Goal: Navigation & Orientation: Find specific page/section

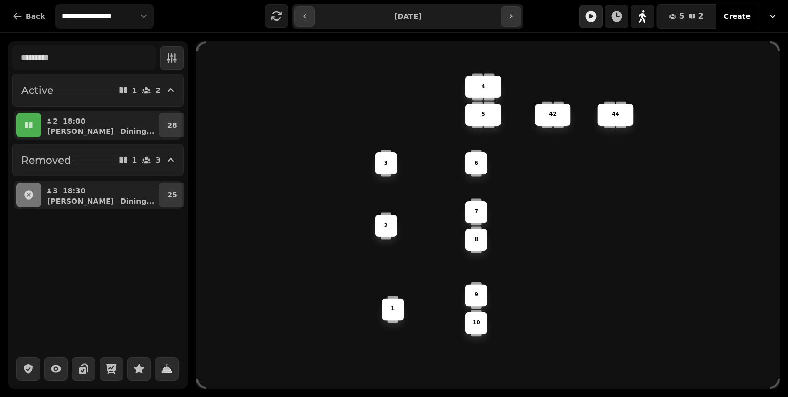
click at [599, 23] on button "button" at bounding box center [591, 17] width 24 height 24
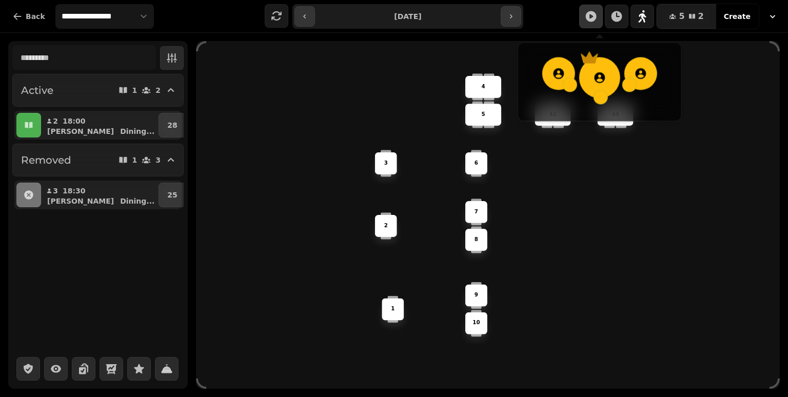
click at [600, 32] on span at bounding box center [599, 36] width 8 height 12
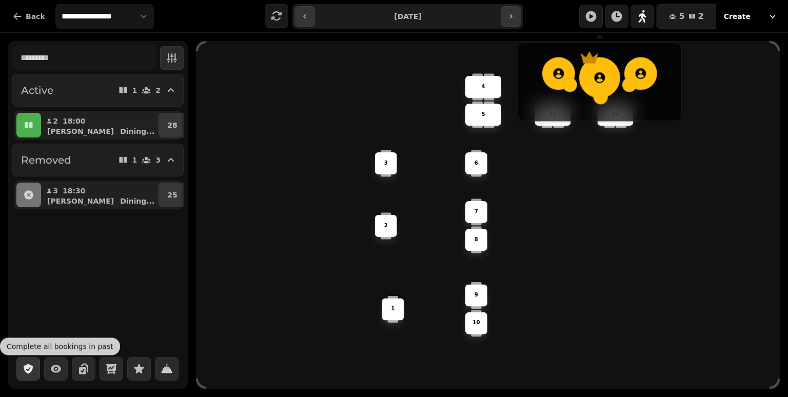
click at [33, 374] on icon "button" at bounding box center [28, 368] width 12 height 12
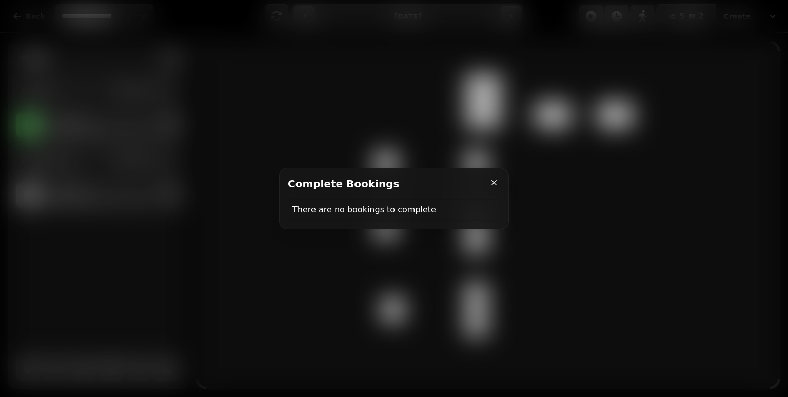
click at [106, 309] on div at bounding box center [394, 198] width 788 height 397
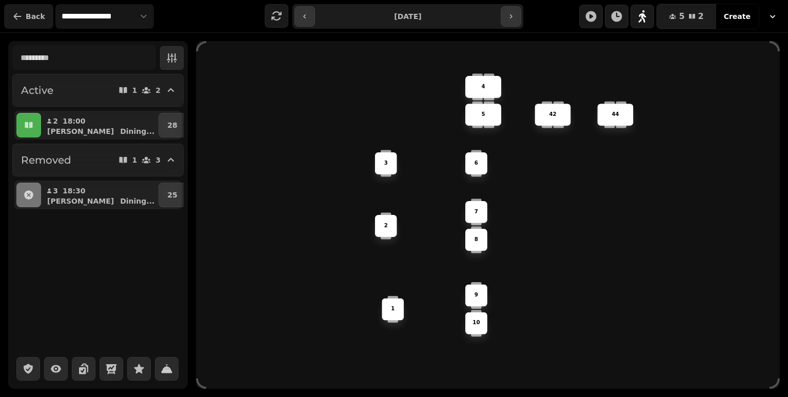
click at [31, 13] on span "Back" at bounding box center [35, 16] width 19 height 7
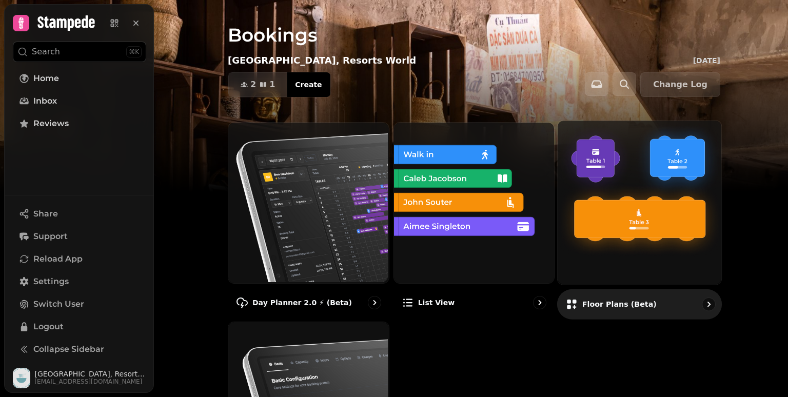
click at [623, 150] on img at bounding box center [638, 201] width 164 height 164
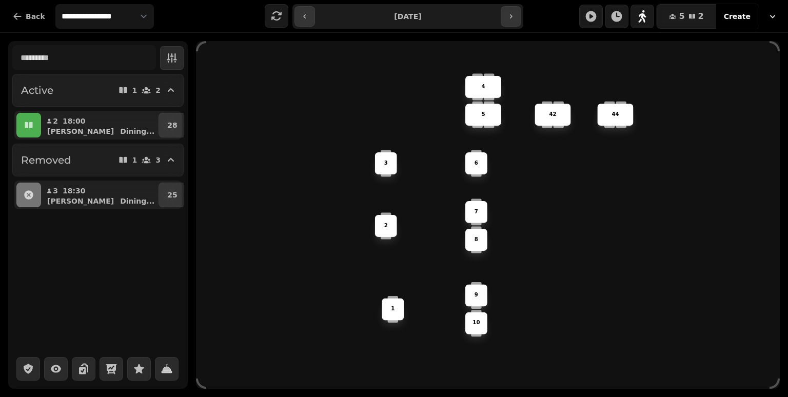
click at [771, 20] on icon "button" at bounding box center [772, 16] width 10 height 10
click at [771, 19] on icon "button" at bounding box center [772, 16] width 10 height 10
click at [8, 11] on button "Back" at bounding box center [28, 16] width 49 height 25
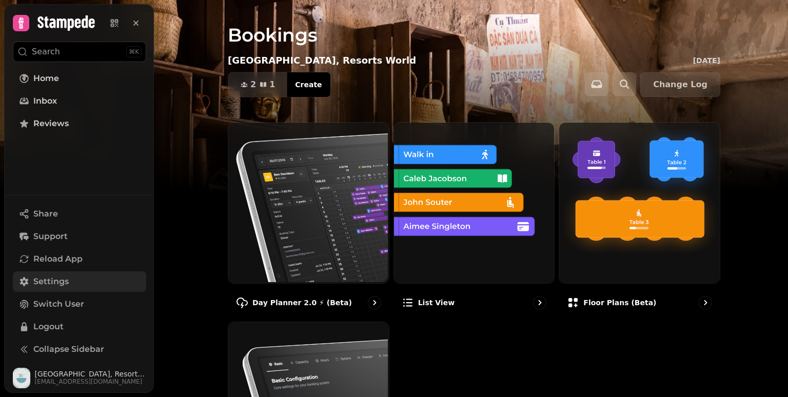
click at [57, 276] on span "Settings" at bounding box center [50, 281] width 35 height 12
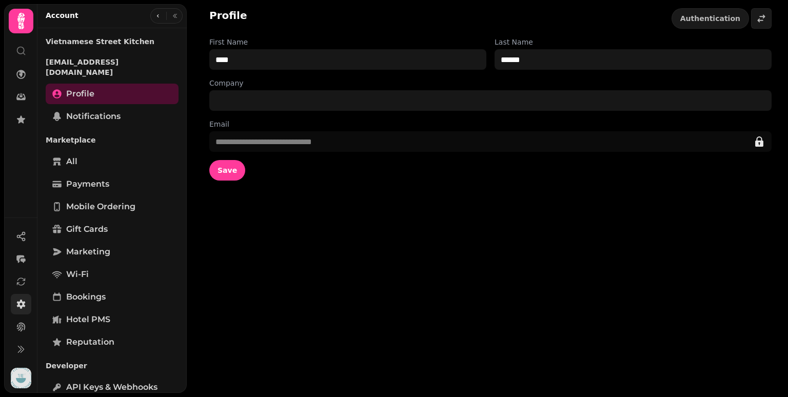
click at [19, 15] on icon at bounding box center [20, 21] width 7 height 16
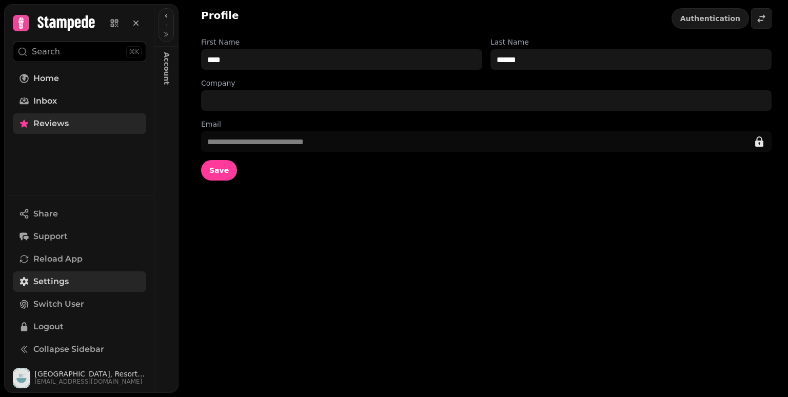
click at [76, 129] on link "Reviews" at bounding box center [79, 123] width 133 height 21
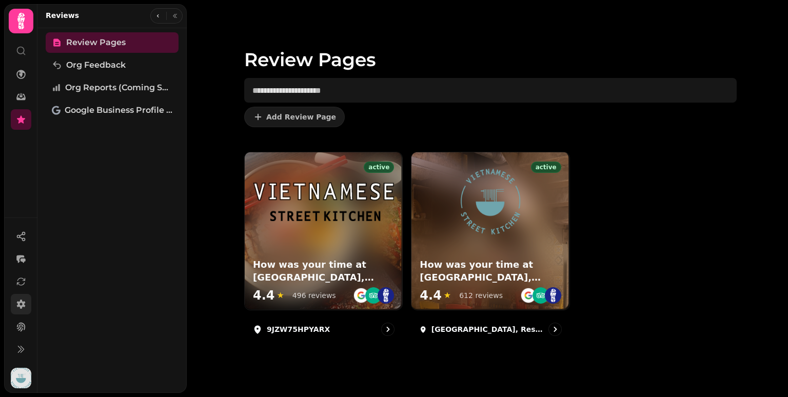
click at [12, 22] on icon at bounding box center [21, 21] width 21 height 21
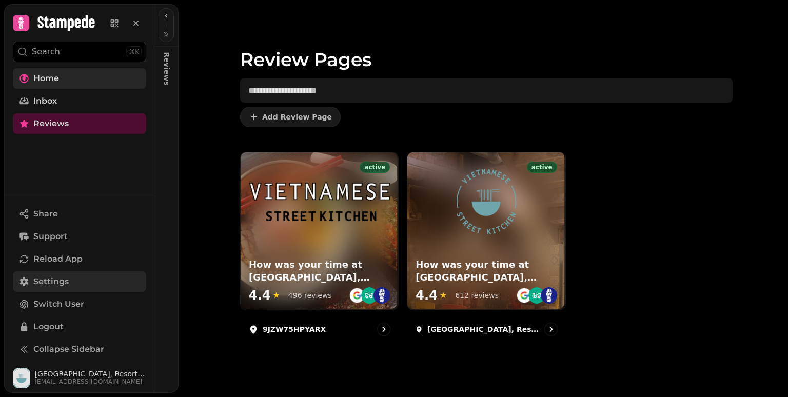
click at [34, 80] on span "Home" at bounding box center [46, 78] width 26 height 12
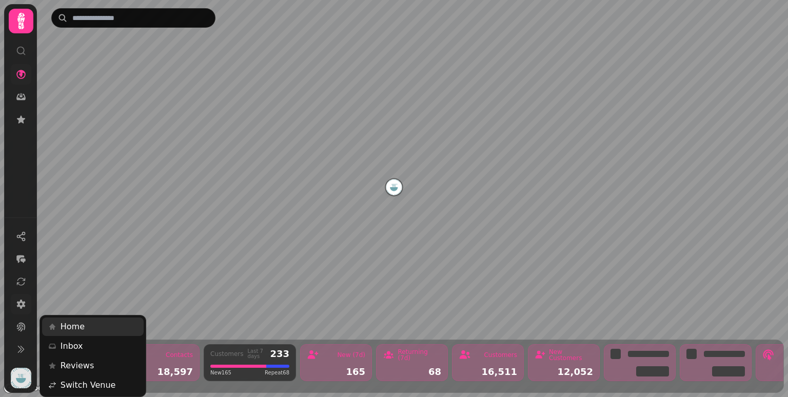
click at [25, 374] on img "button" at bounding box center [21, 378] width 21 height 21
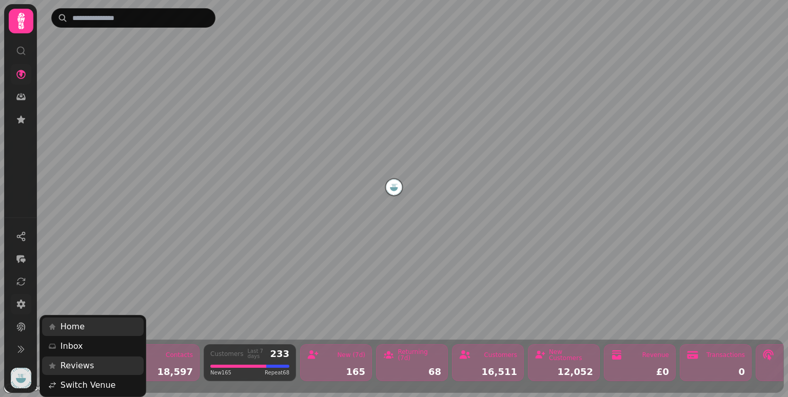
click at [91, 361] on link "Reviews" at bounding box center [93, 365] width 102 height 18
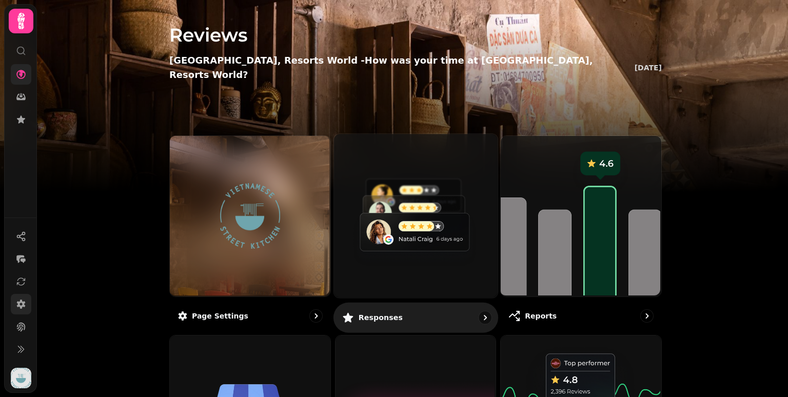
click at [420, 173] on img at bounding box center [414, 215] width 164 height 164
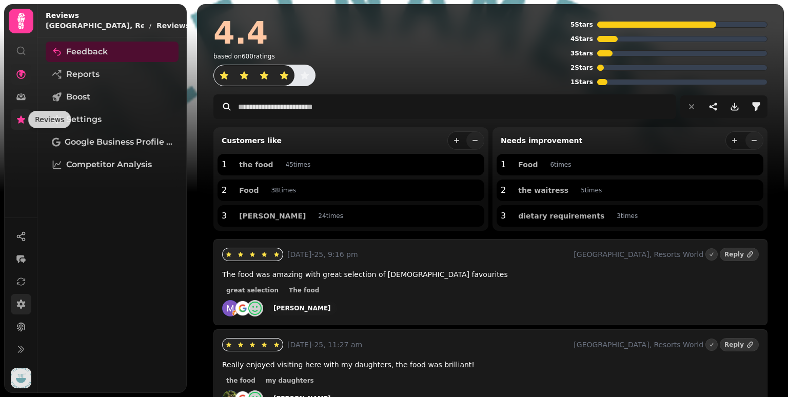
click at [24, 121] on icon at bounding box center [21, 119] width 10 height 10
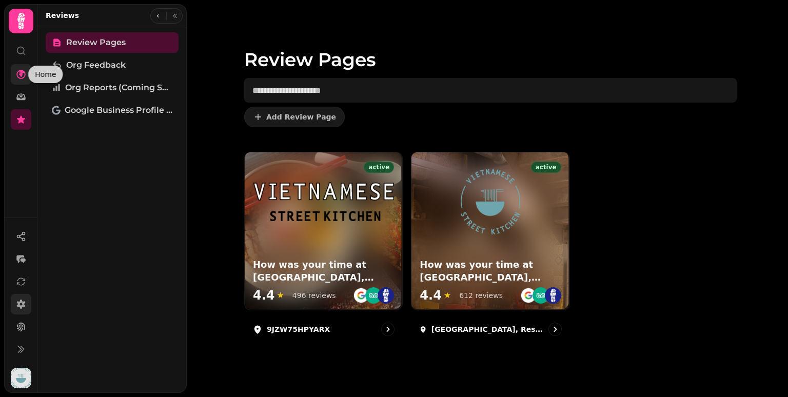
click at [21, 71] on icon at bounding box center [20, 74] width 9 height 9
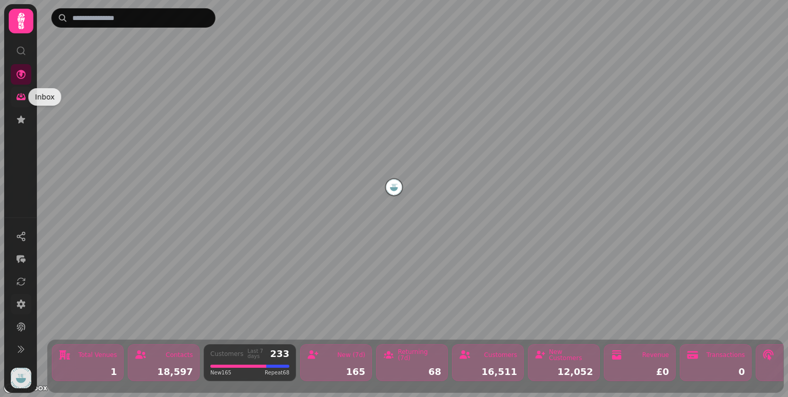
click at [22, 98] on icon at bounding box center [20, 97] width 9 height 7
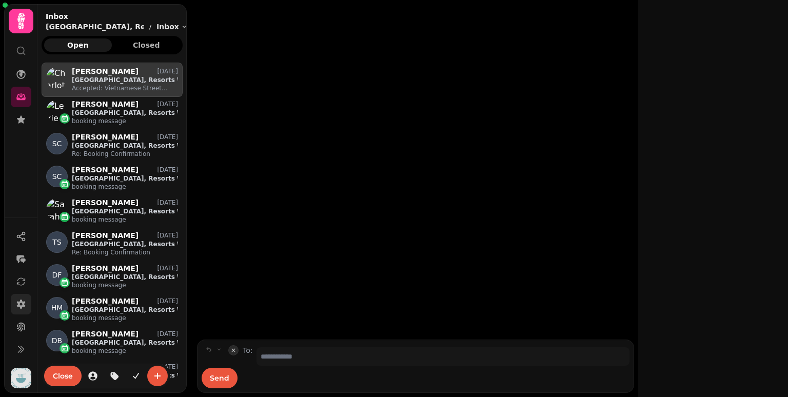
scroll to position [310, 133]
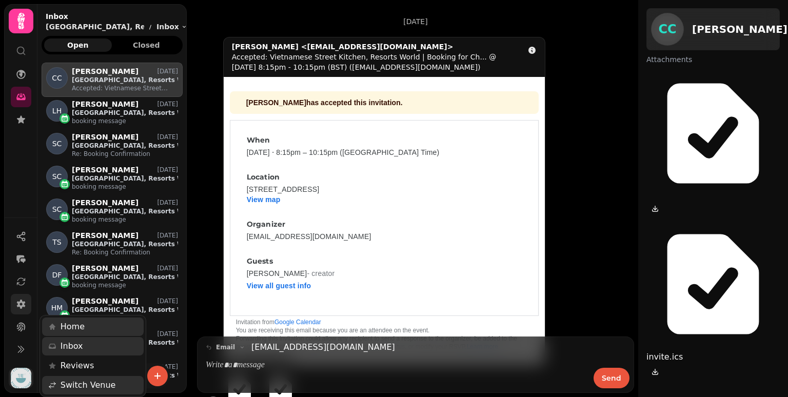
click at [25, 378] on img "button" at bounding box center [21, 378] width 21 height 21
click at [57, 331] on link "Home" at bounding box center [93, 326] width 102 height 18
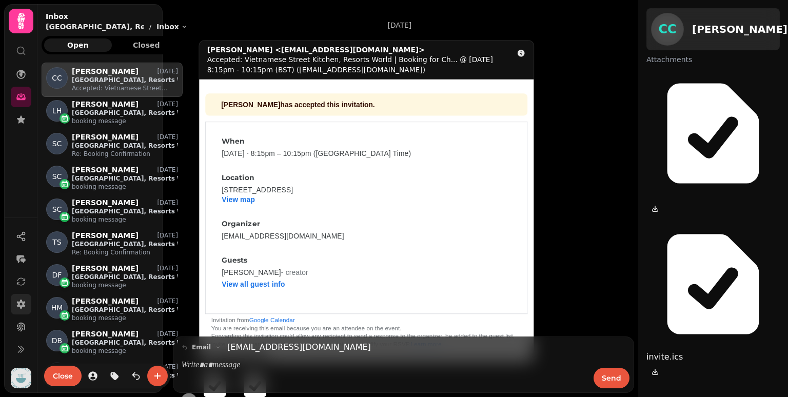
scroll to position [310, 133]
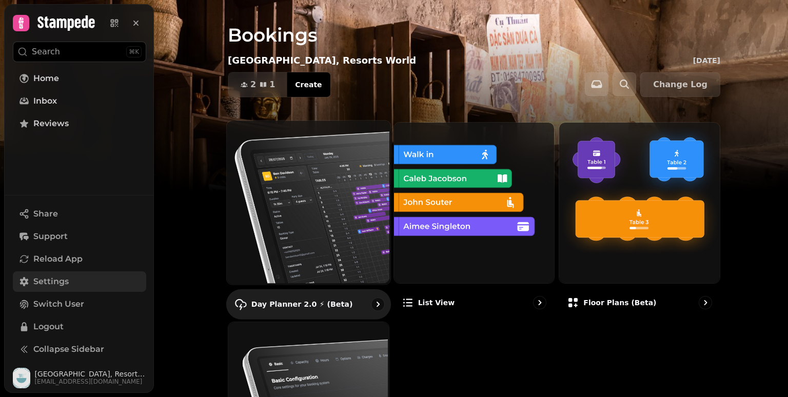
drag, startPoint x: 25, startPoint y: 5, endPoint x: 288, endPoint y: 261, distance: 367.3
click at [288, 261] on img at bounding box center [308, 201] width 164 height 164
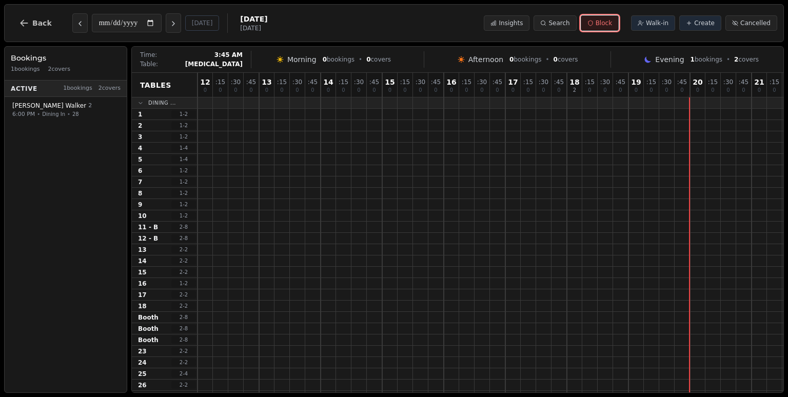
click at [612, 26] on span "Block" at bounding box center [603, 23] width 16 height 8
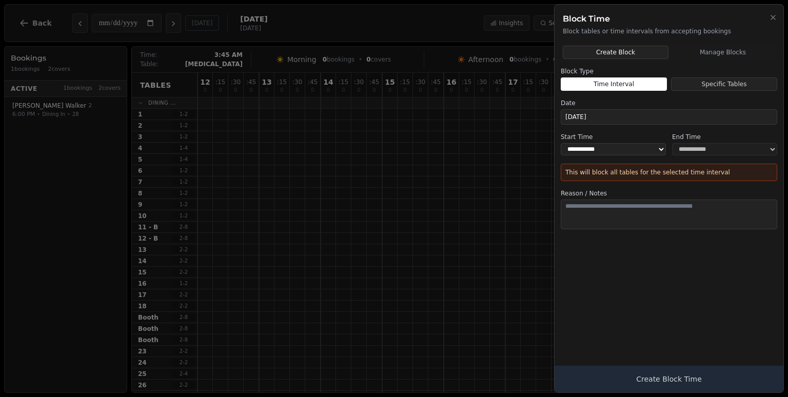
click at [361, 75] on div at bounding box center [394, 198] width 788 height 397
click at [771, 17] on icon "button" at bounding box center [773, 17] width 8 height 8
